Goal: Browse casually

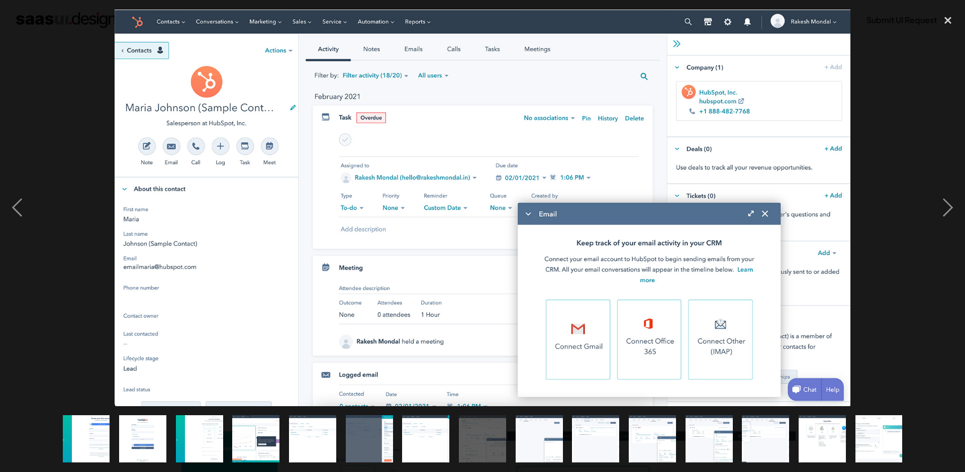
scroll to position [342, 0]
click at [953, 205] on div "next image" at bounding box center [948, 208] width 34 height 396
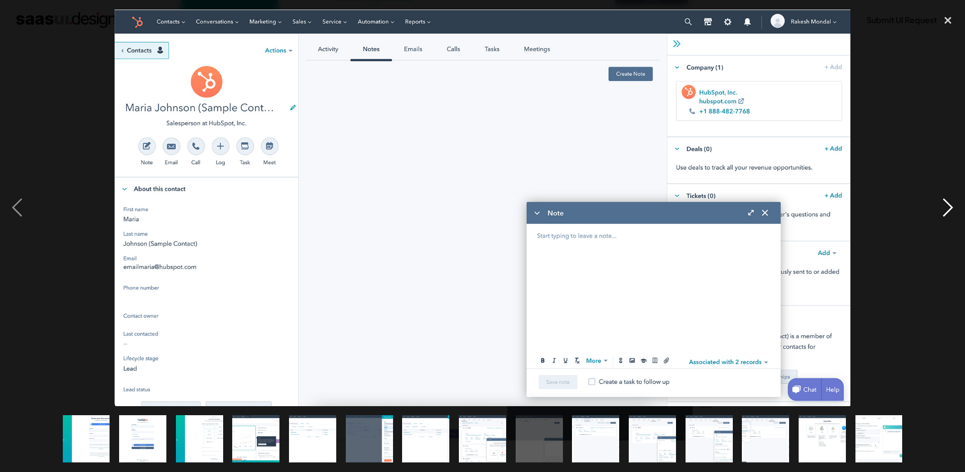
click at [953, 205] on div "next image" at bounding box center [948, 208] width 34 height 396
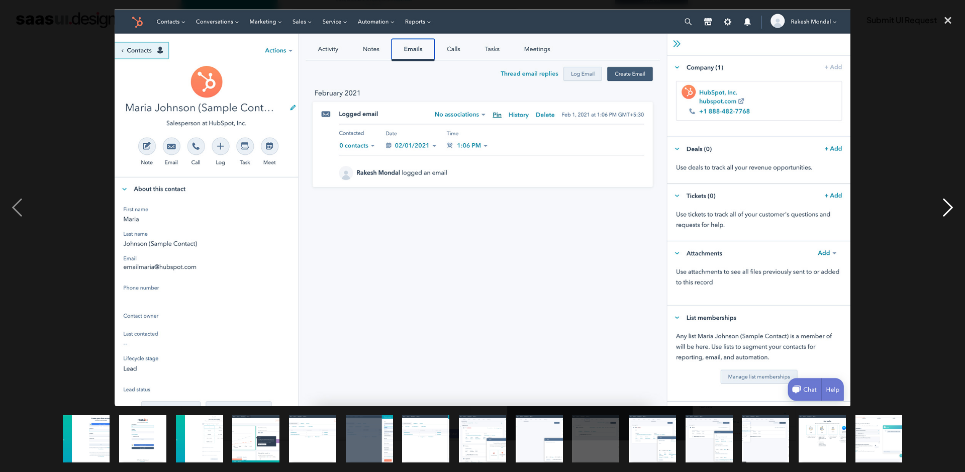
click at [953, 205] on div "next image" at bounding box center [948, 208] width 34 height 396
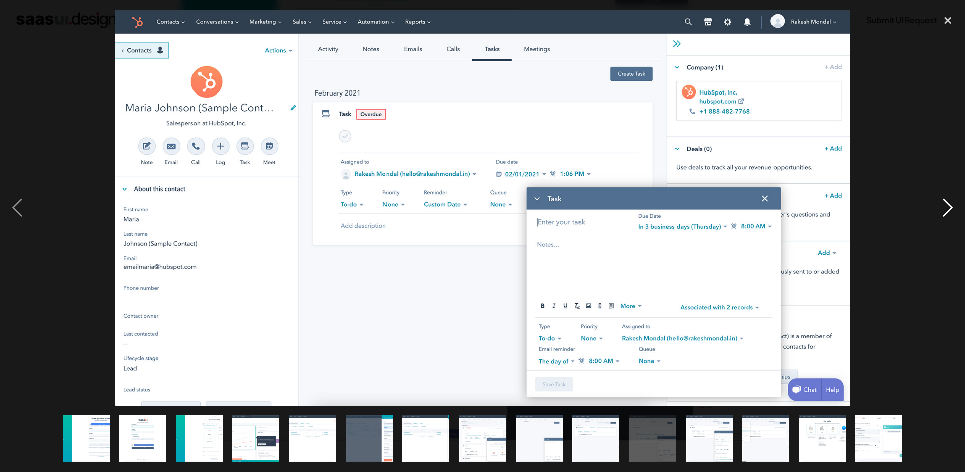
click at [953, 205] on div "next image" at bounding box center [948, 208] width 34 height 396
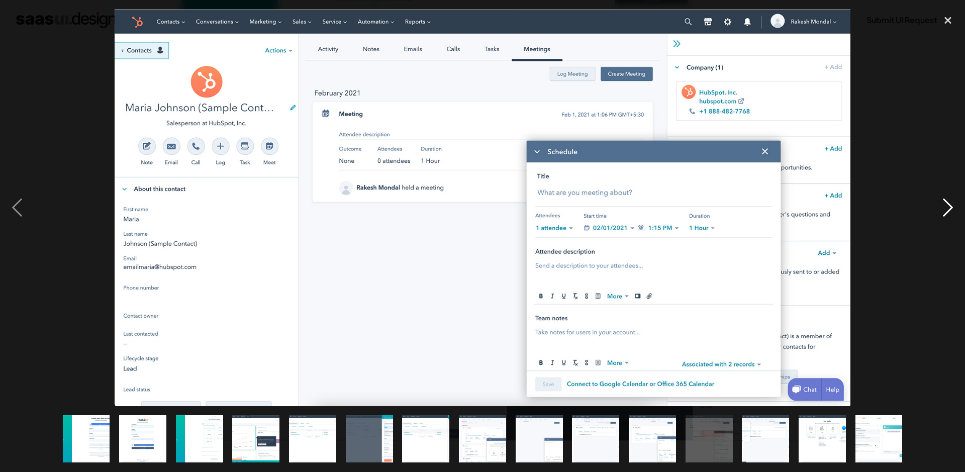
click at [953, 205] on div "next image" at bounding box center [948, 208] width 34 height 396
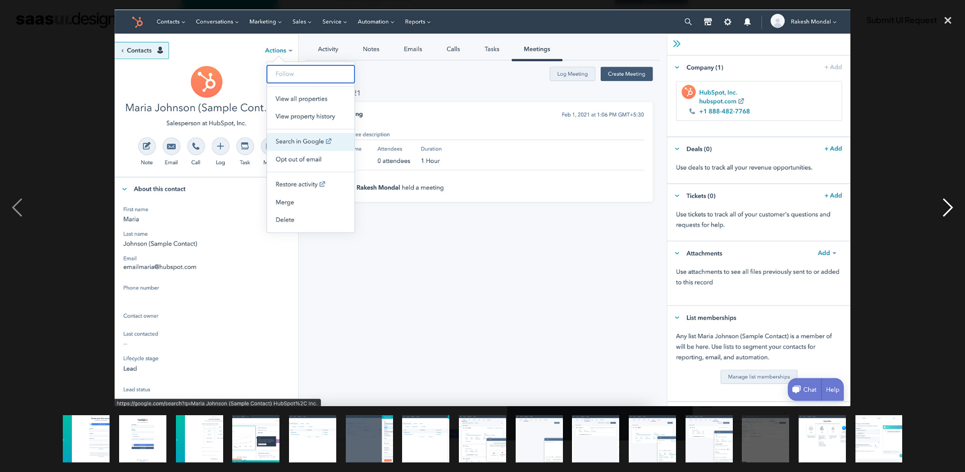
click at [953, 205] on div "next image" at bounding box center [948, 208] width 34 height 396
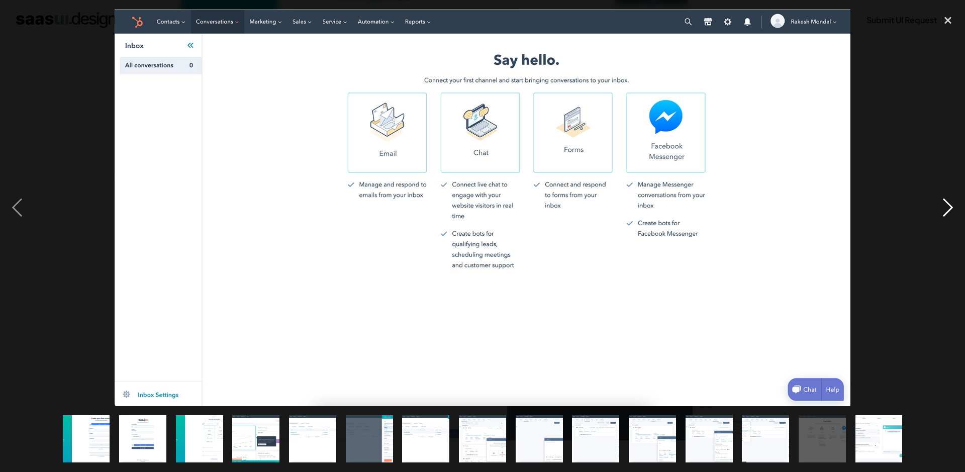
click at [953, 205] on div "next image" at bounding box center [948, 208] width 34 height 396
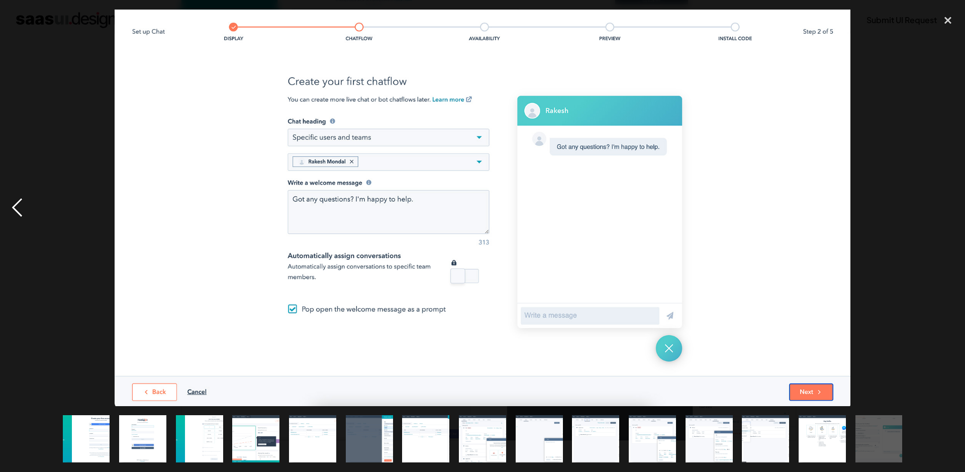
click at [0, 220] on div "previous image" at bounding box center [17, 208] width 34 height 396
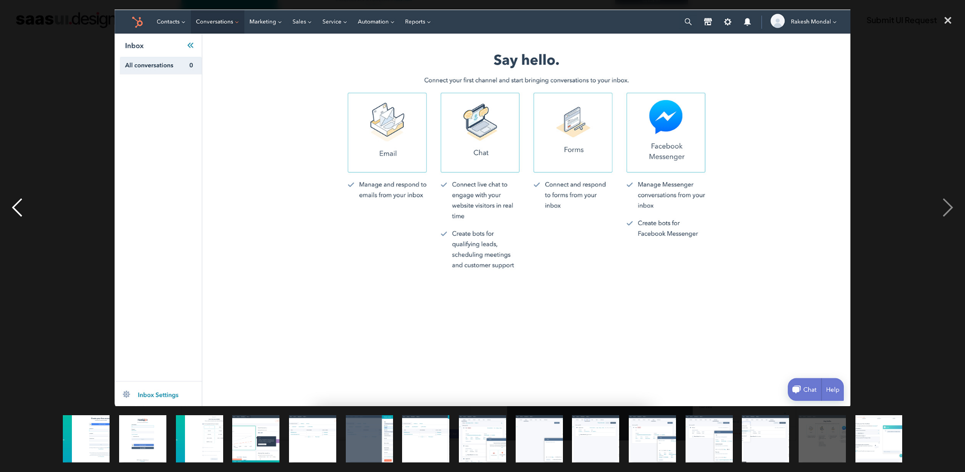
click at [0, 220] on div "previous image" at bounding box center [17, 208] width 34 height 396
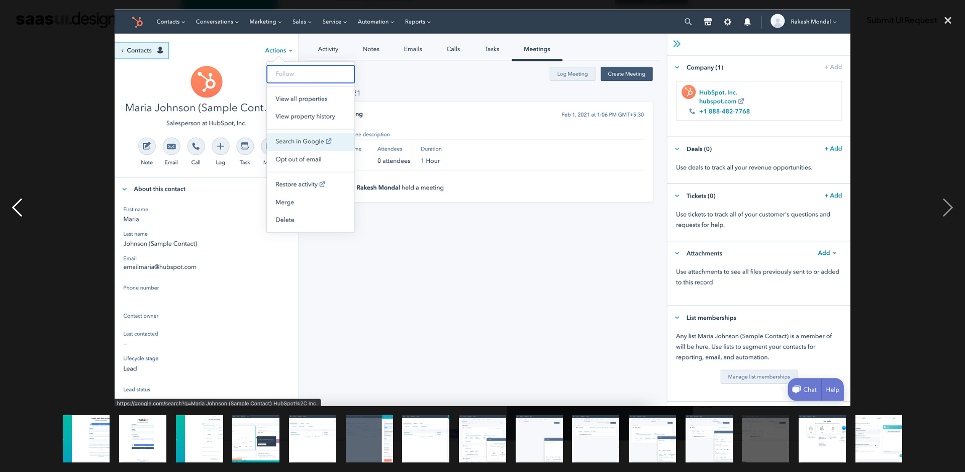
click at [0, 220] on div "previous image" at bounding box center [17, 208] width 34 height 396
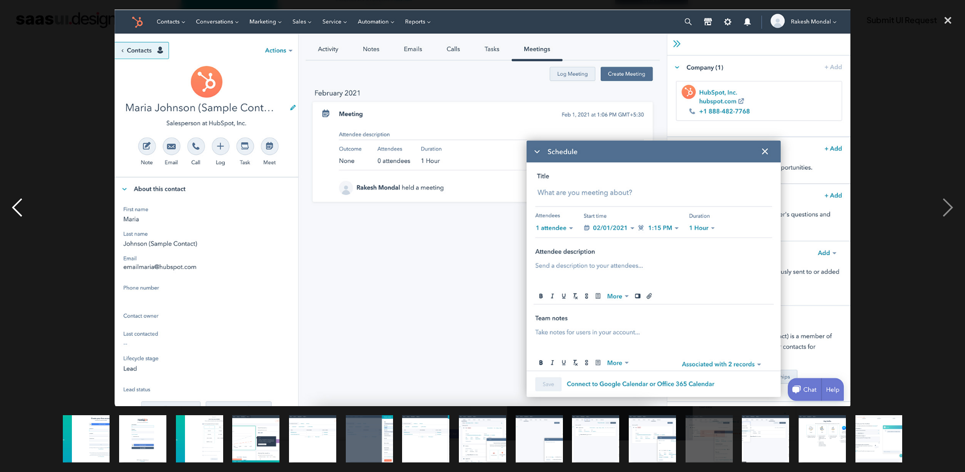
click at [0, 220] on div "previous image" at bounding box center [17, 208] width 34 height 396
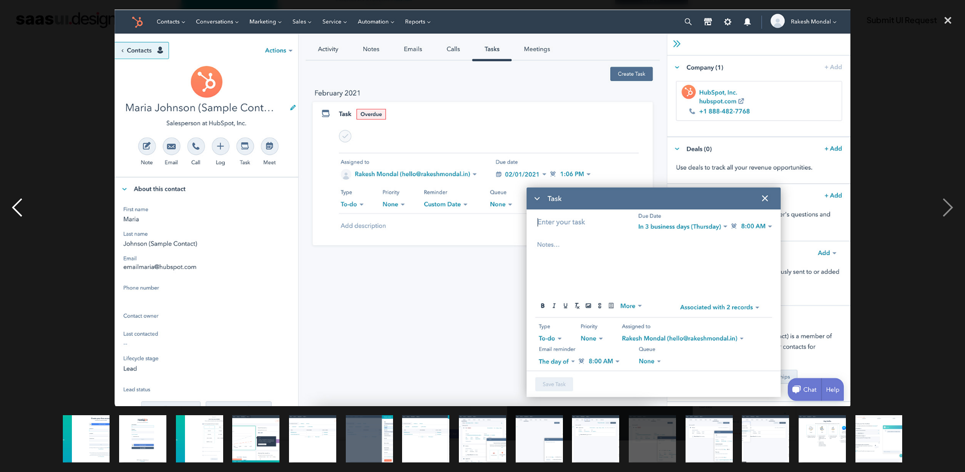
click at [0, 220] on div "previous image" at bounding box center [17, 208] width 34 height 396
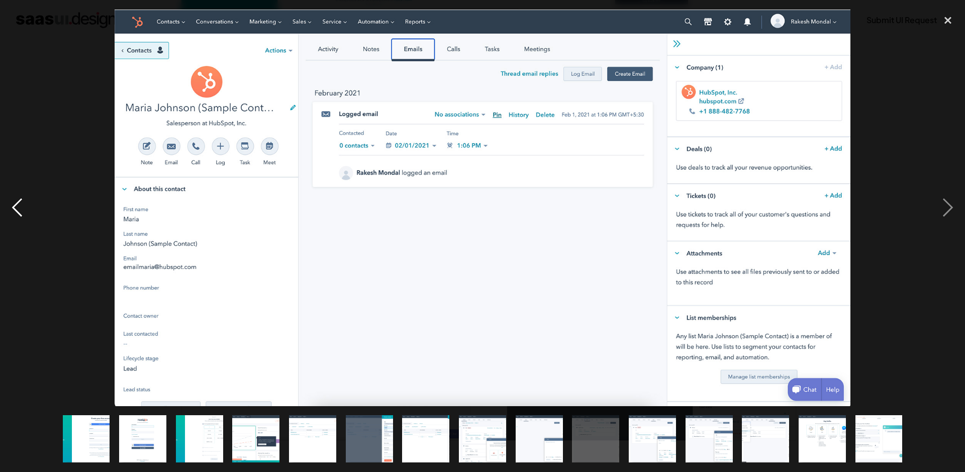
click at [0, 220] on div "previous image" at bounding box center [17, 208] width 34 height 396
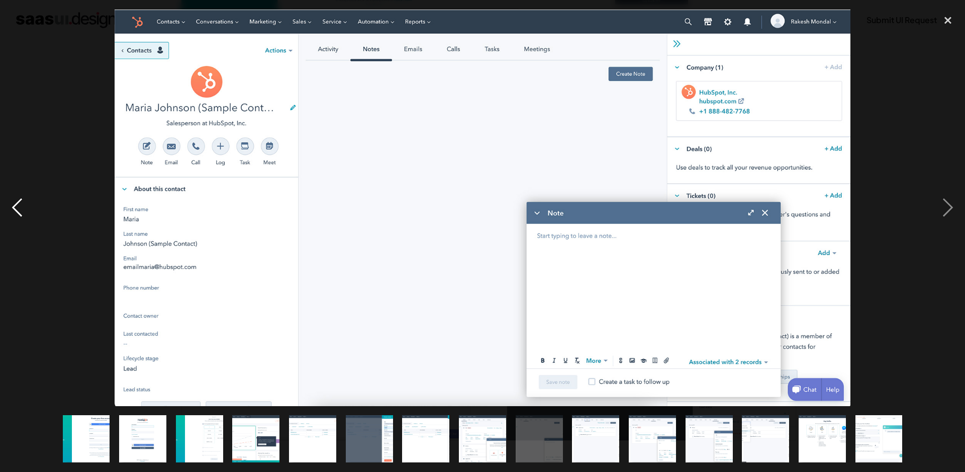
click at [0, 220] on div "previous image" at bounding box center [17, 208] width 34 height 396
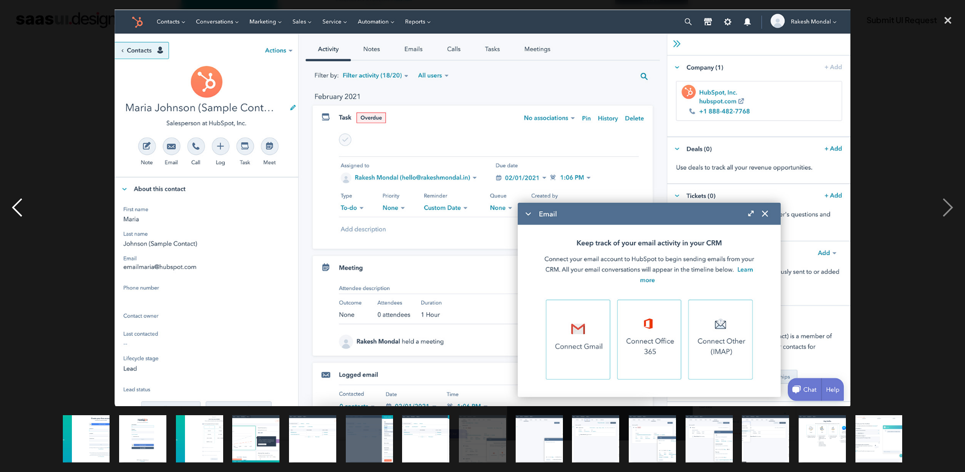
click at [0, 220] on div "previous image" at bounding box center [17, 208] width 34 height 396
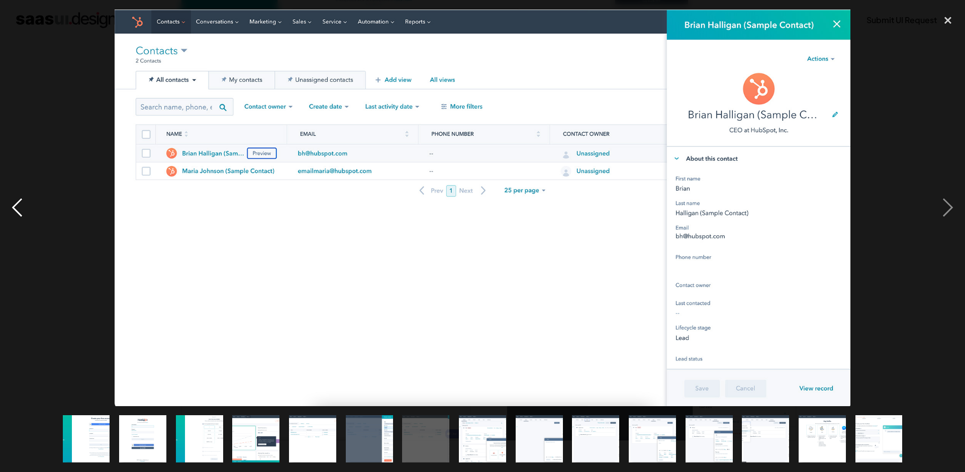
click at [0, 220] on div "previous image" at bounding box center [17, 208] width 34 height 396
